Goal: Information Seeking & Learning: Learn about a topic

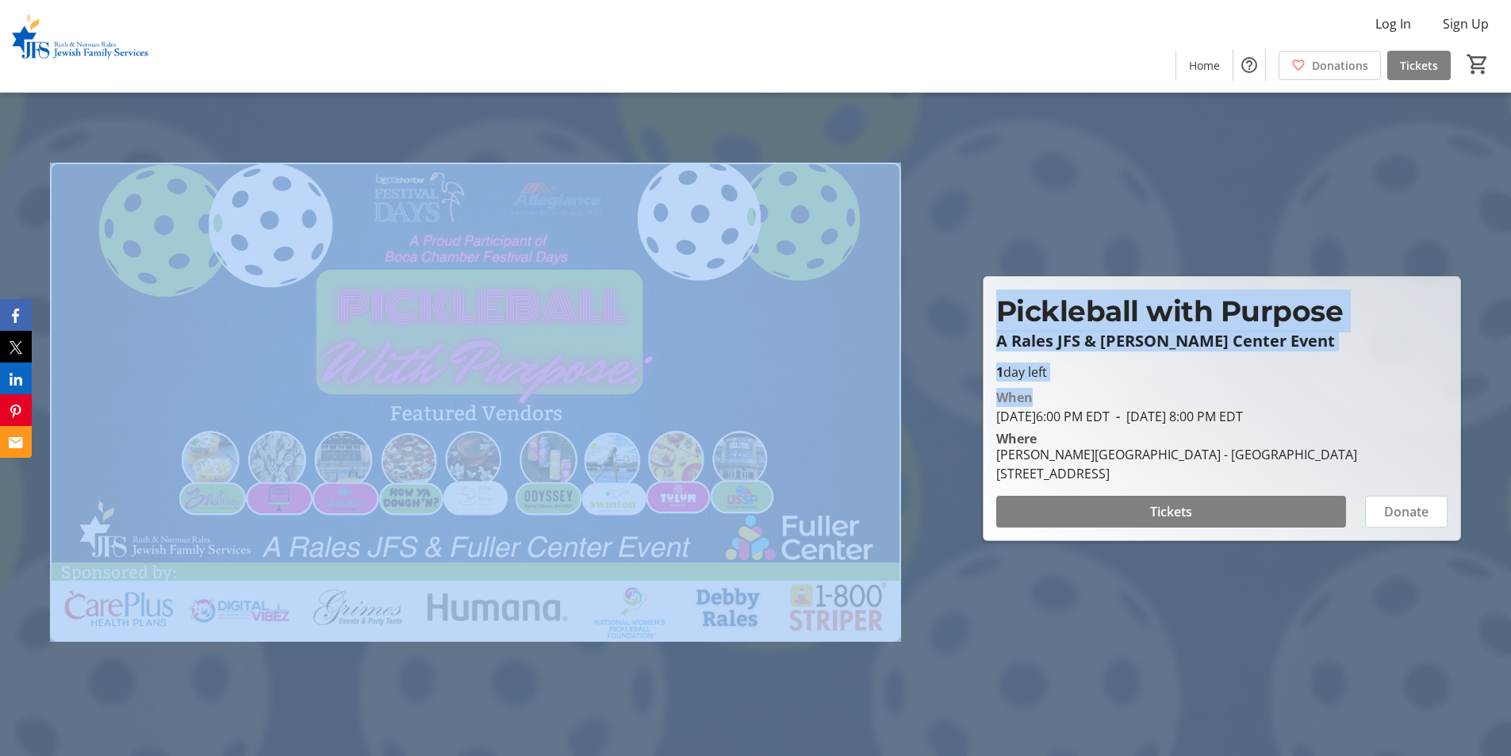
drag, startPoint x: 975, startPoint y: 424, endPoint x: 1300, endPoint y: 404, distance: 325.8
click at [1300, 404] on header "Pickleball with Purpose A Rales JFS & [PERSON_NAME] Center Event Pickleball wit…" at bounding box center [755, 378] width 1511 height 756
click at [1301, 404] on div "When" at bounding box center [1221, 397] width 451 height 19
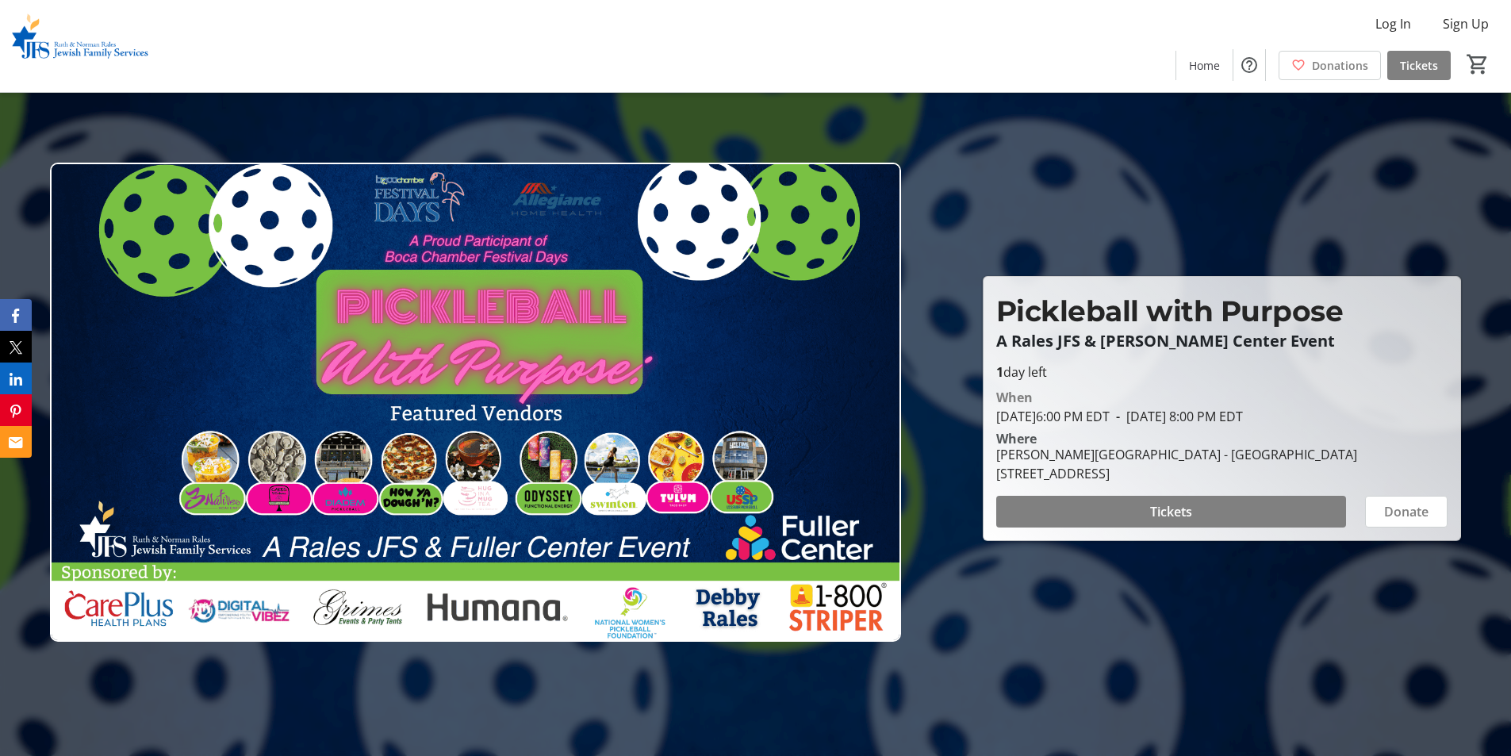
click at [1397, 422] on div "When [DATE] 6:00 PM EDT - [DATE] 8:00 PM EDT" at bounding box center [1221, 407] width 451 height 38
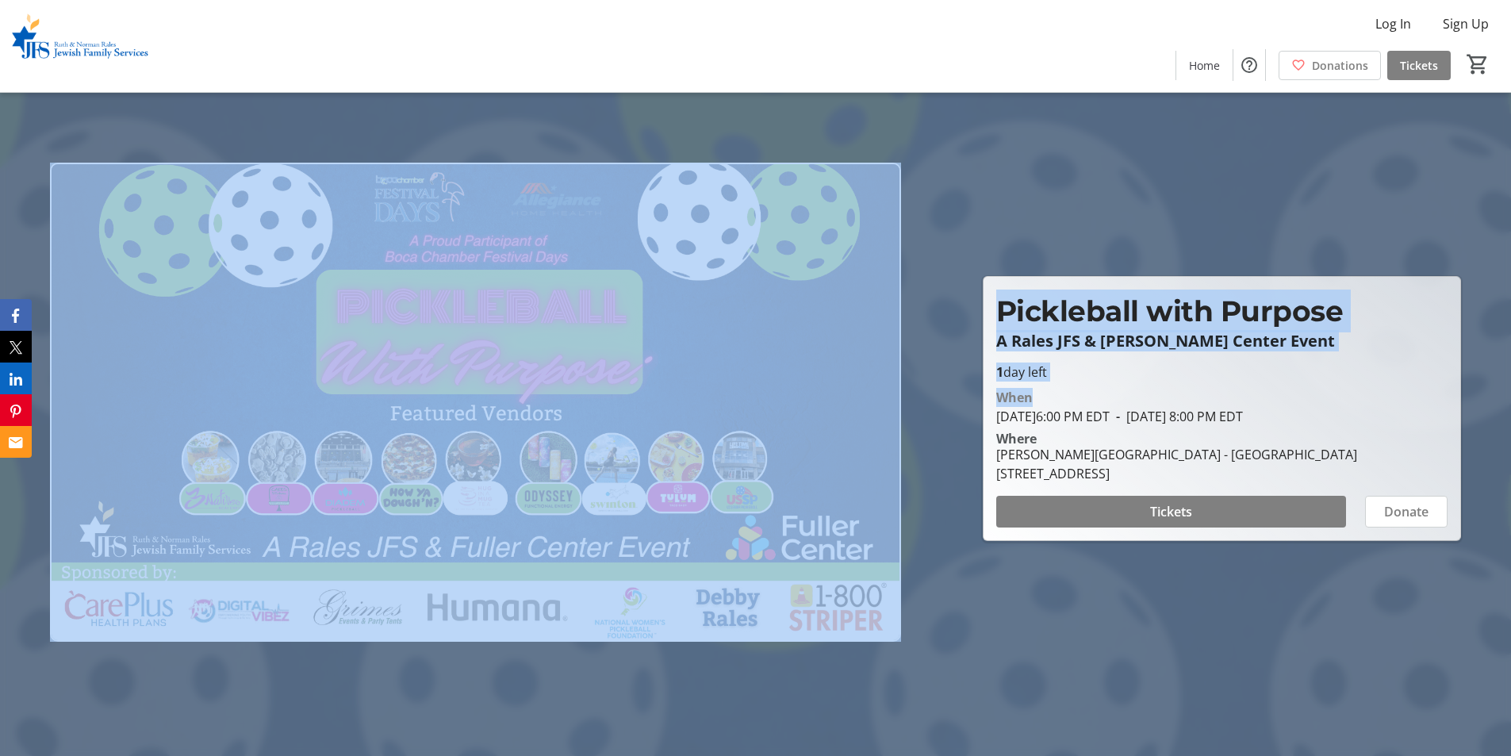
drag, startPoint x: 968, startPoint y: 357, endPoint x: 1225, endPoint y: 397, distance: 260.9
click at [1225, 396] on header "Pickleball with Purpose A Rales JFS & [PERSON_NAME] Center Event Pickleball wit…" at bounding box center [755, 378] width 1511 height 756
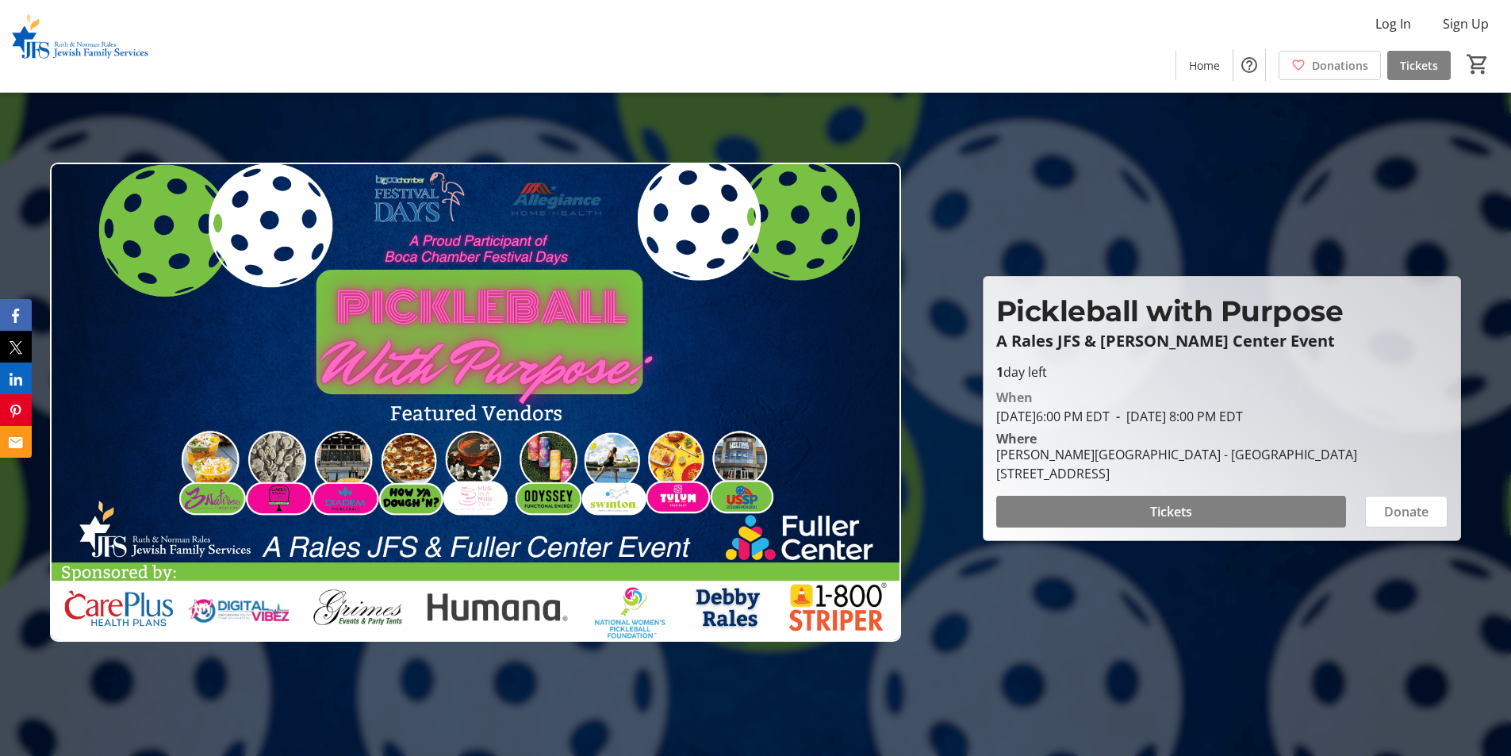
click at [1237, 433] on div "Where" at bounding box center [1222, 438] width 470 height 13
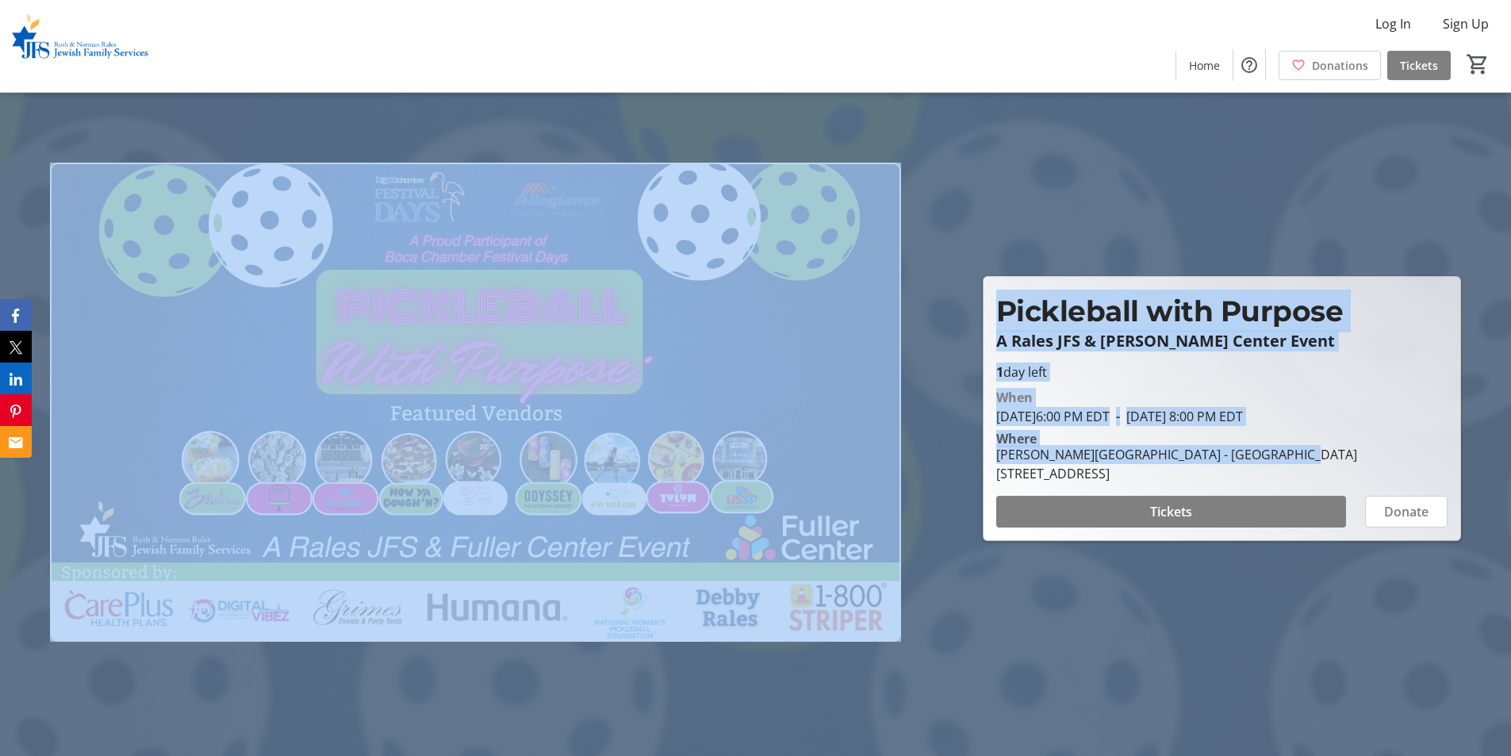
drag, startPoint x: 1334, startPoint y: 462, endPoint x: 1043, endPoint y: 478, distance: 291.5
click at [995, 470] on div "[PERSON_NAME][GEOGRAPHIC_DATA] - [GEOGRAPHIC_DATA] [STREET_ADDRESS]" at bounding box center [1222, 464] width 470 height 38
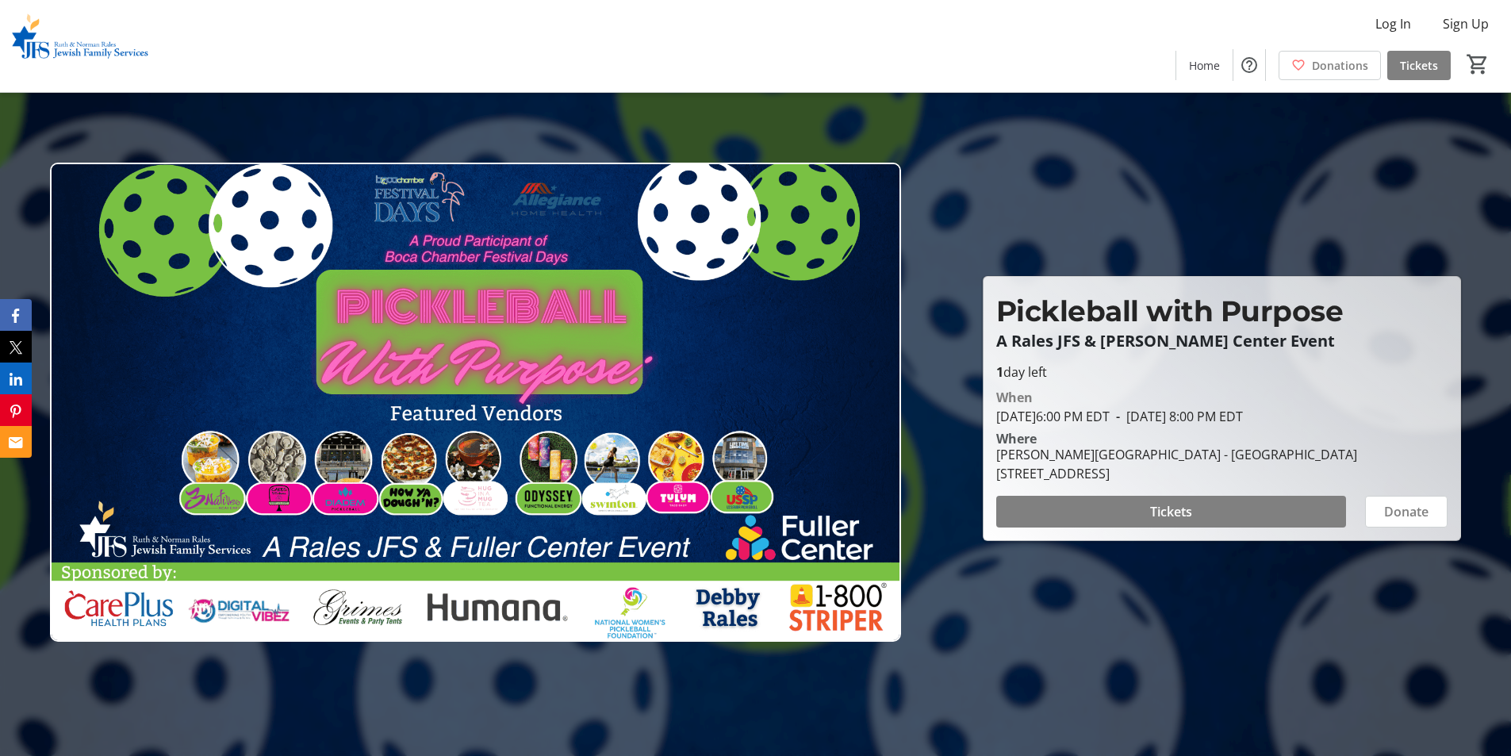
click at [1048, 478] on div "[STREET_ADDRESS]" at bounding box center [1176, 473] width 361 height 19
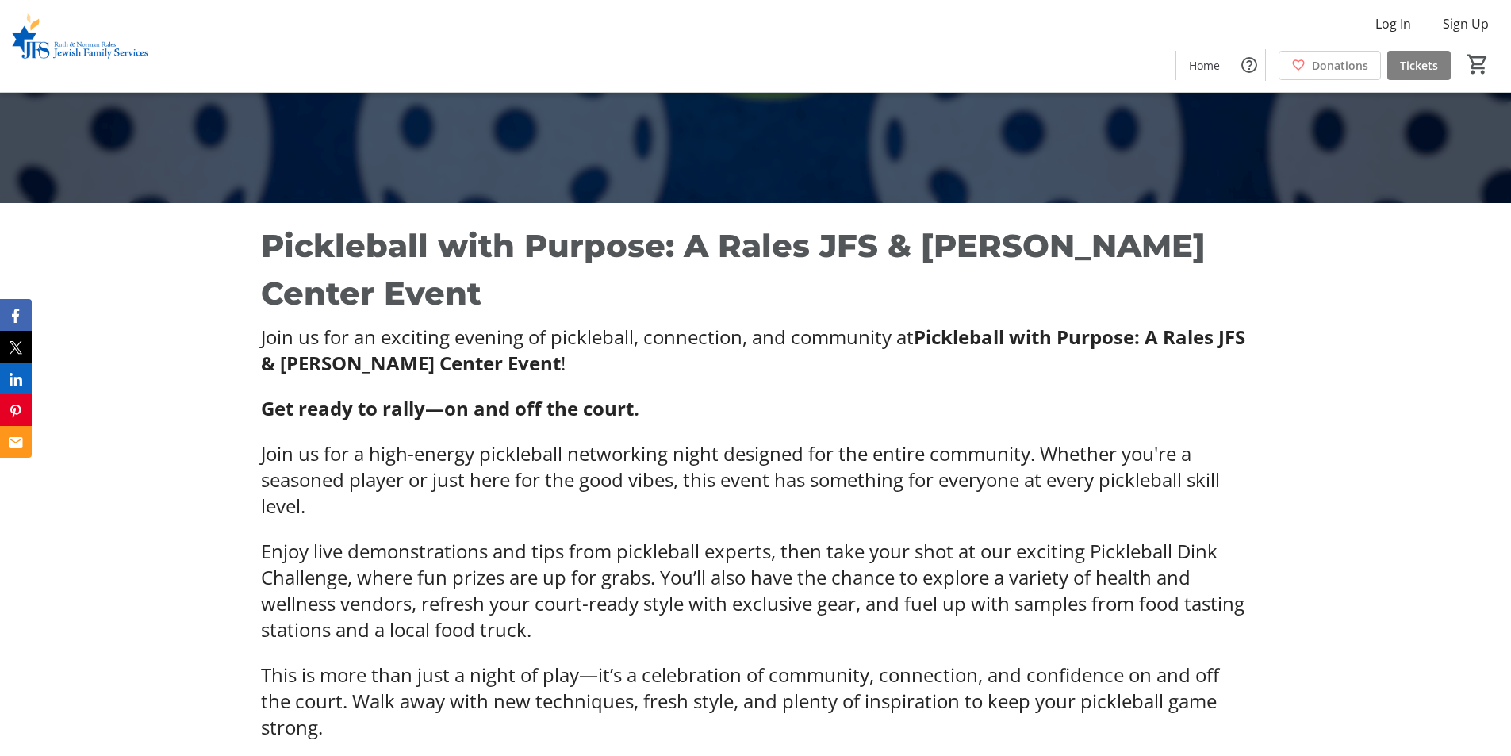
scroll to position [634, 0]
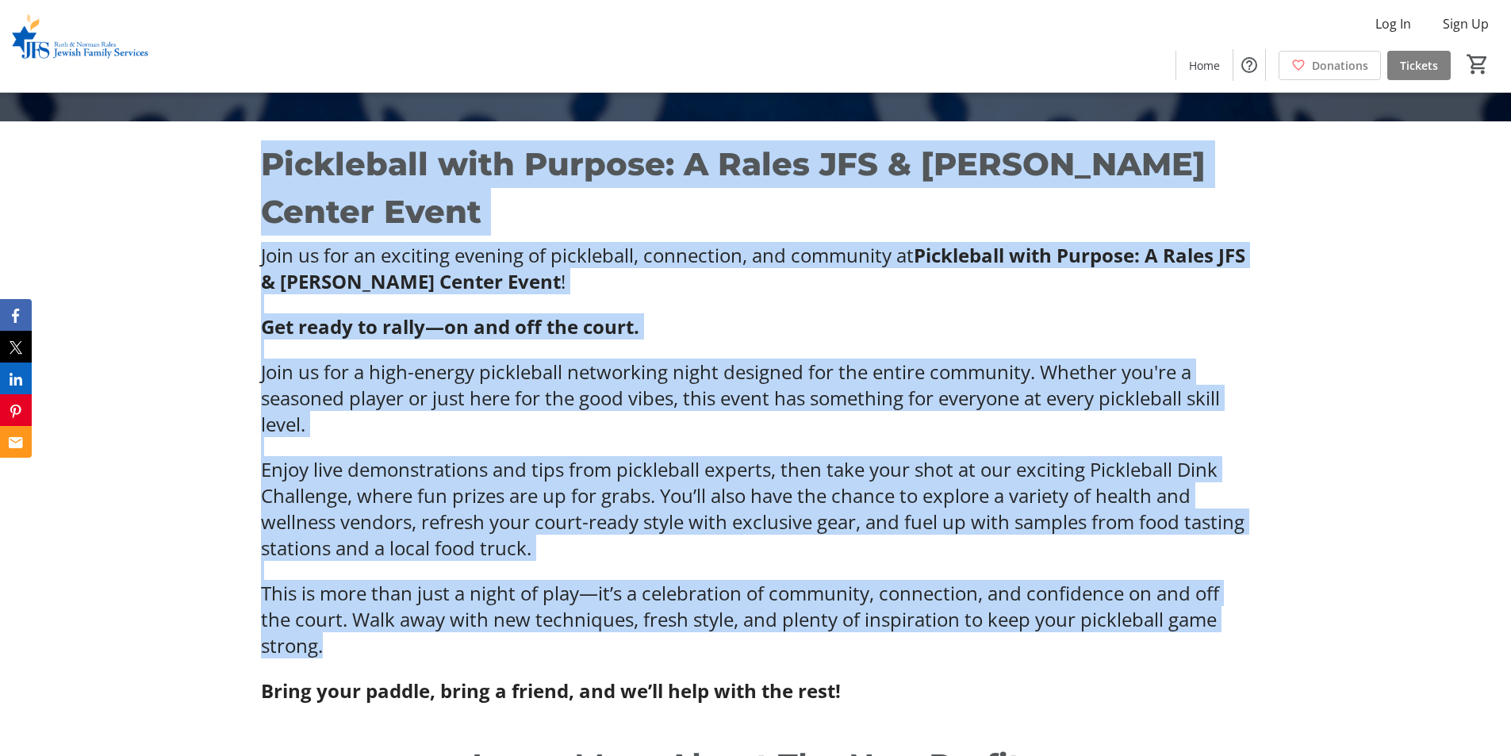
drag, startPoint x: 232, startPoint y: 143, endPoint x: 1114, endPoint y: 612, distance: 998.4
click at [1114, 612] on div "Pickleball with Purpose: A Rales JFS & [PERSON_NAME] Center Event Join us for a…" at bounding box center [755, 421] width 1511 height 601
click at [1114, 658] on p at bounding box center [755, 667] width 988 height 19
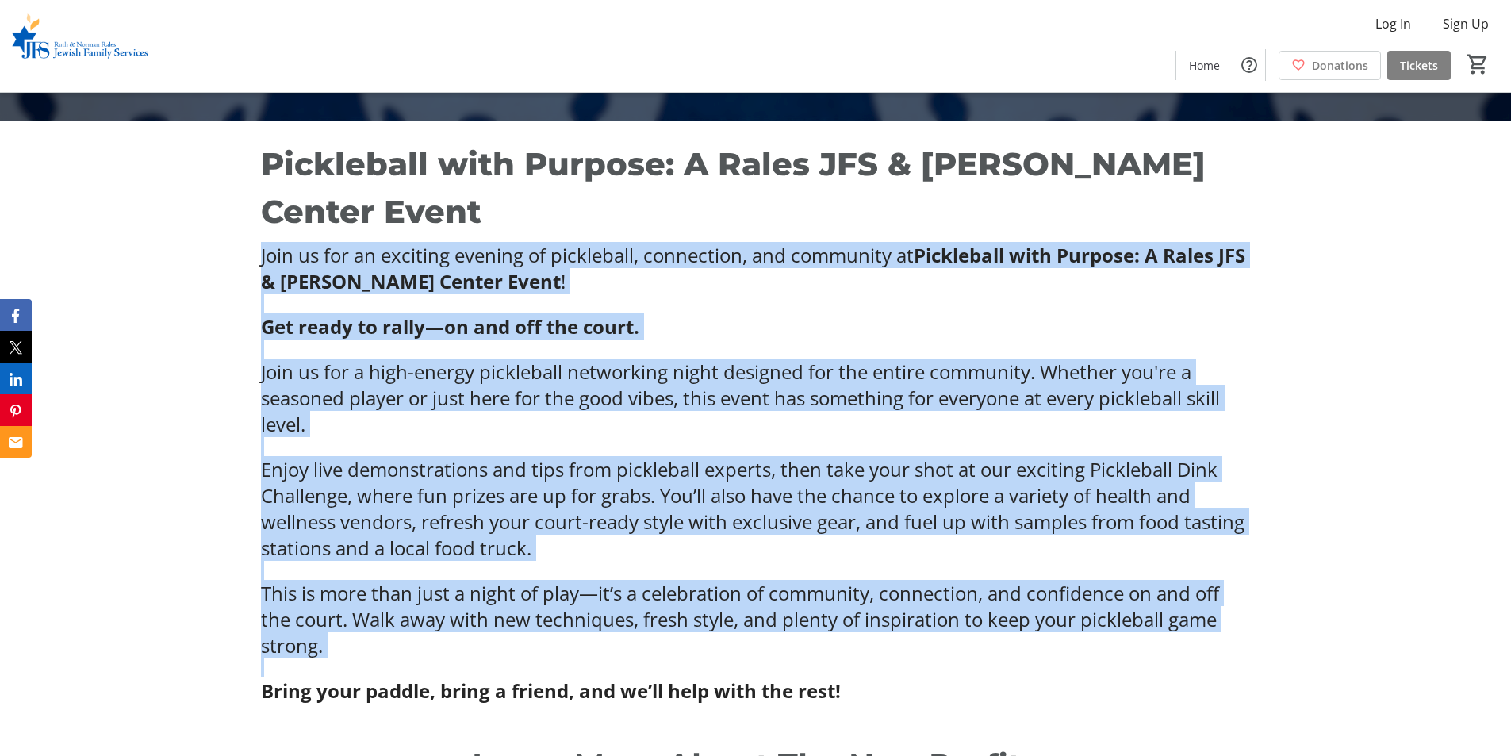
drag, startPoint x: 1144, startPoint y: 620, endPoint x: 262, endPoint y: 196, distance: 978.7
click at [237, 196] on div "Pickleball with Purpose: A Rales JFS & [PERSON_NAME] Center Event Join us for a…" at bounding box center [755, 421] width 1511 height 601
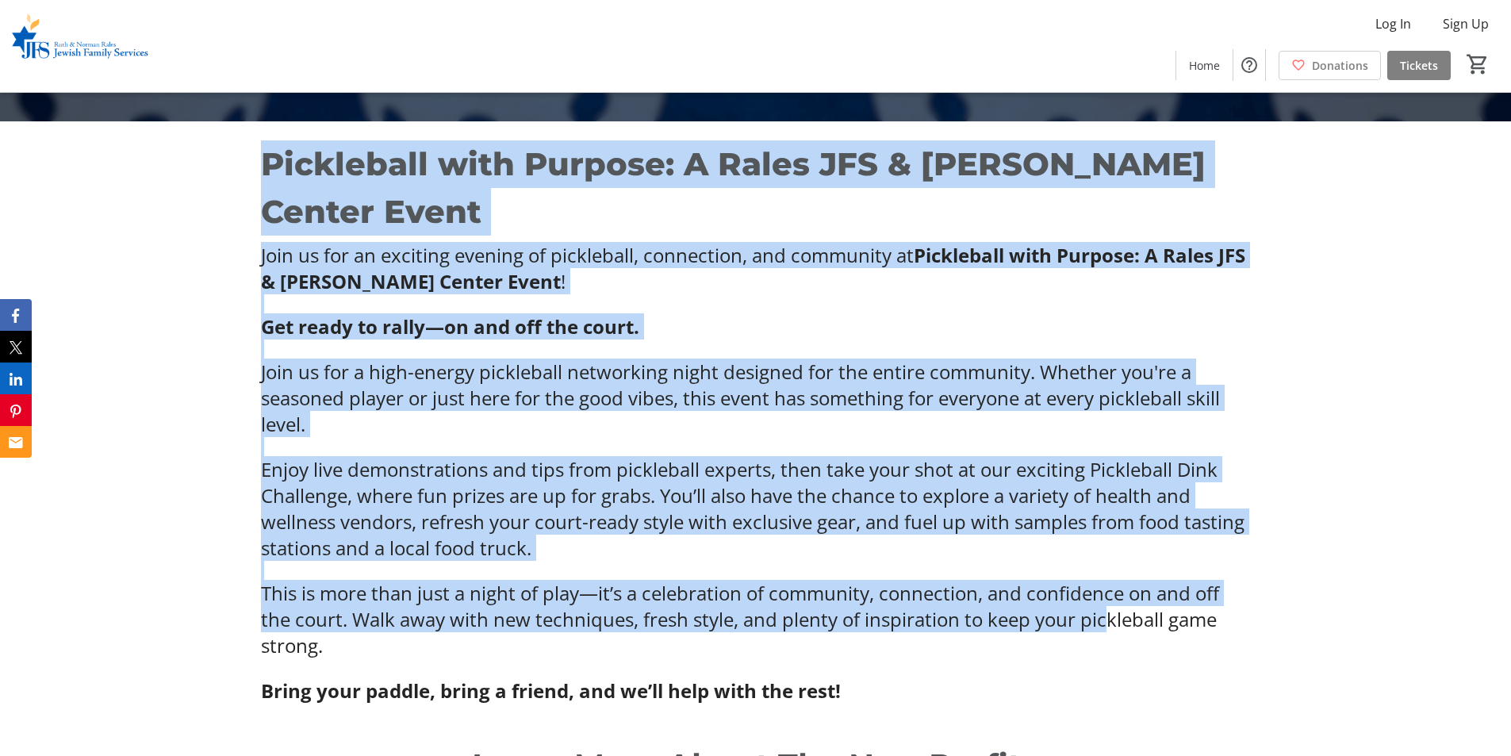
drag, startPoint x: 270, startPoint y: 158, endPoint x: 1217, endPoint y: 454, distance: 992.3
click at [1117, 548] on div "Pickleball with Purpose: A Rales JFS & [PERSON_NAME] Center Event Join us for a…" at bounding box center [755, 421] width 988 height 563
